Goal: Book appointment/travel/reservation

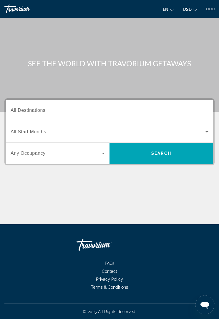
click at [97, 156] on span "Search widget" at bounding box center [56, 153] width 91 height 7
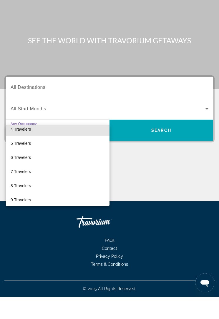
scroll to position [48, 0]
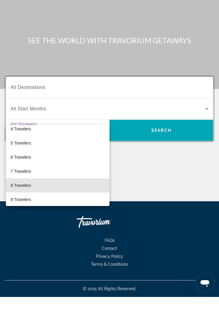
click at [83, 201] on mat-option "8 Travelers" at bounding box center [58, 208] width 104 height 14
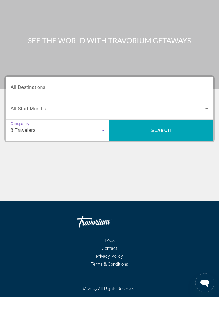
click at [198, 128] on span "Search widget" at bounding box center [108, 131] width 195 height 7
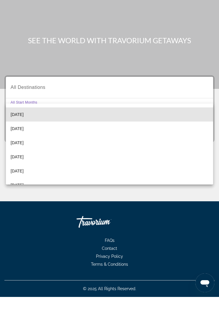
scroll to position [41, 0]
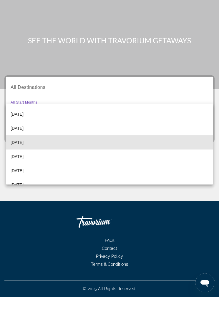
click at [127, 158] on mat-option "[DATE]" at bounding box center [109, 165] width 207 height 14
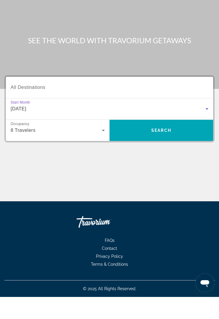
click at [172, 106] on input "Destination All Destinations" at bounding box center [110, 109] width 198 height 7
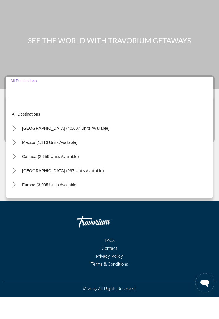
click at [16, 148] on icon "Toggle United States (40,607 units available) submenu" at bounding box center [14, 151] width 6 height 6
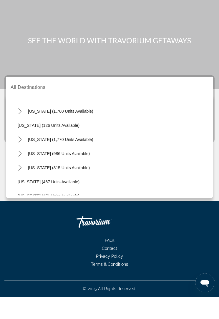
scroll to position [413, 0]
click at [20, 173] on icon "Toggle Tennessee (986 units available) submenu" at bounding box center [20, 176] width 6 height 6
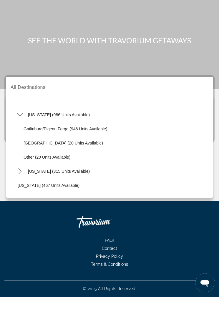
scroll to position [457, 0]
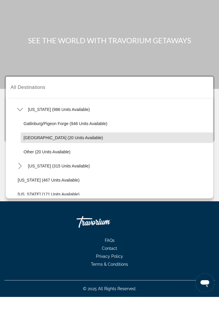
click at [31, 158] on span "[GEOGRAPHIC_DATA] (20 units available)" at bounding box center [64, 160] width 80 height 5
type input "**********"
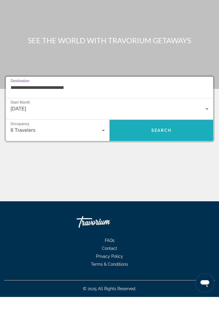
click at [158, 146] on span "Search" at bounding box center [162, 153] width 104 height 14
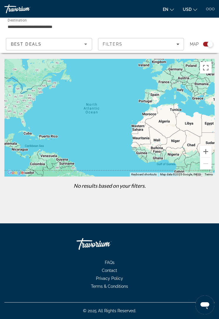
click at [169, 43] on div "Filters" at bounding box center [141, 44] width 77 height 5
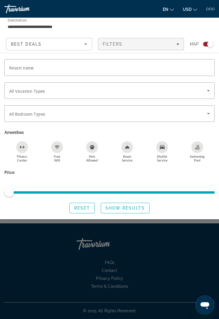
click at [167, 88] on span "Search widget" at bounding box center [108, 90] width 198 height 7
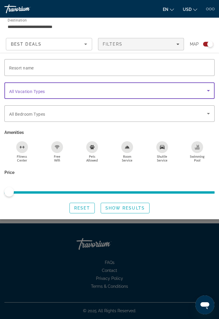
click at [207, 92] on icon "Search widget" at bounding box center [208, 90] width 7 height 7
click at [203, 114] on span "Search widget" at bounding box center [108, 113] width 198 height 7
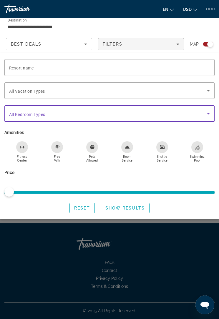
click at [87, 208] on span "Reset" at bounding box center [82, 208] width 16 height 5
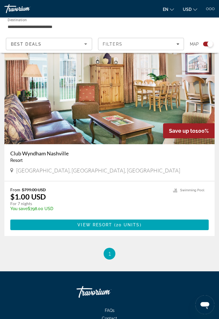
scroll to position [132, 0]
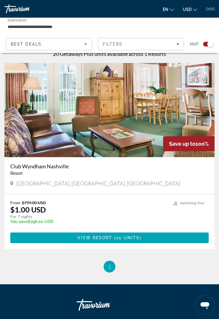
click at [133, 239] on span "20 units" at bounding box center [128, 238] width 24 height 5
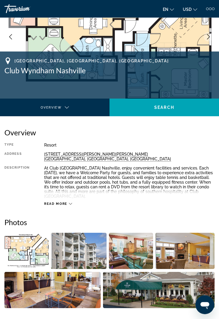
scroll to position [43, 0]
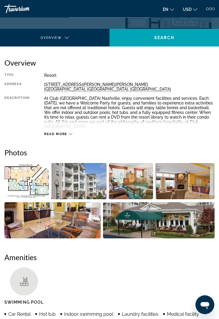
click at [165, 218] on img "Open full-screen image slider" at bounding box center [159, 221] width 112 height 36
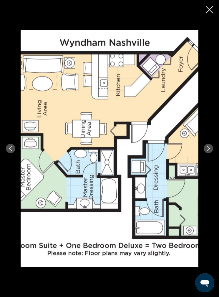
scroll to position [130, 0]
click at [207, 154] on button "Next image" at bounding box center [208, 148] width 9 height 9
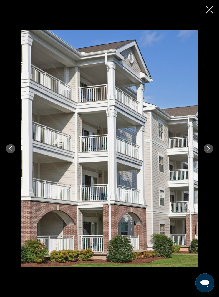
click at [209, 151] on icon "Next image" at bounding box center [208, 148] width 5 height 5
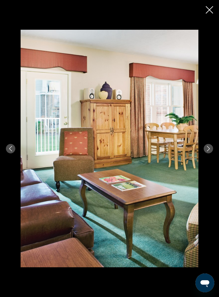
click at [206, 165] on div "prev next" at bounding box center [109, 149] width 219 height 238
click at [207, 151] on icon "Next image" at bounding box center [208, 148] width 5 height 5
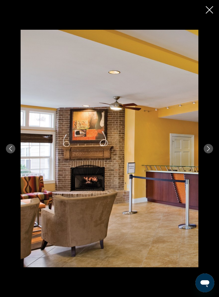
click at [206, 154] on button "Next image" at bounding box center [208, 148] width 9 height 9
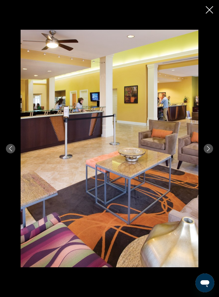
click at [207, 154] on button "Next image" at bounding box center [208, 148] width 9 height 9
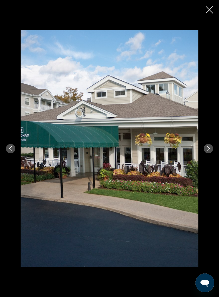
click at [212, 11] on icon "Close slideshow" at bounding box center [209, 9] width 7 height 7
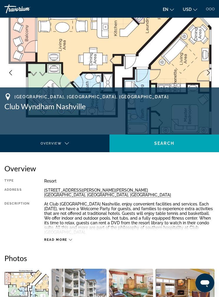
scroll to position [0, 0]
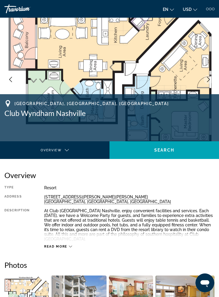
click at [65, 150] on div "Main content" at bounding box center [55, 155] width 100 height 16
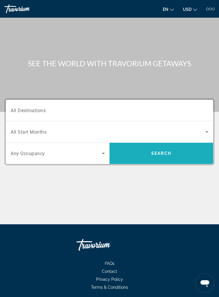
click at [163, 155] on span "Search" at bounding box center [161, 153] width 20 height 5
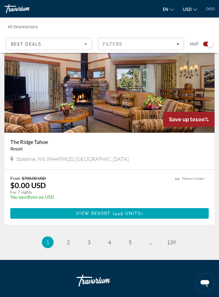
scroll to position [2393, 0]
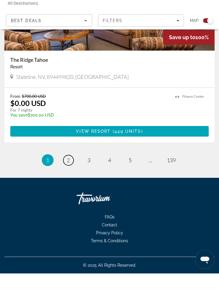
click at [71, 179] on link "page 2" at bounding box center [68, 184] width 10 height 10
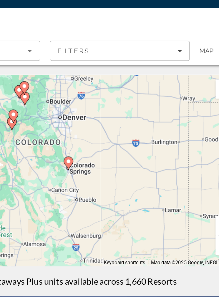
type input "**********"
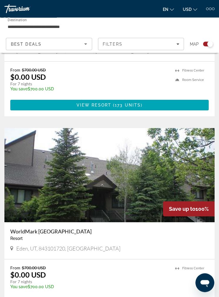
scroll to position [454, 0]
